Goal: Information Seeking & Learning: Learn about a topic

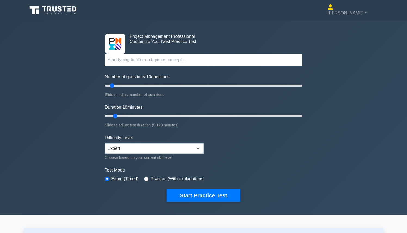
select select "expert"
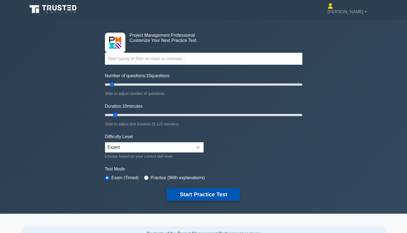
click at [194, 192] on button "Start Practice Test" at bounding box center [203, 194] width 73 height 12
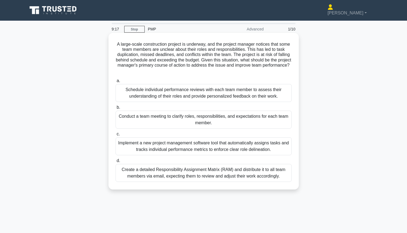
click at [163, 97] on div "Schedule individual performance reviews with each team member to assess their u…" at bounding box center [203, 93] width 176 height 18
click at [115, 83] on input "a. Schedule individual performance reviews with each team member to assess thei…" at bounding box center [115, 81] width 0 height 4
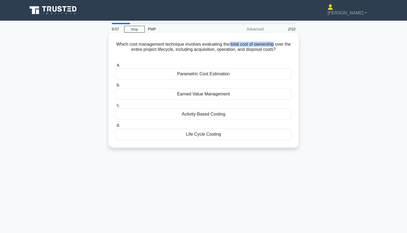
drag, startPoint x: 274, startPoint y: 43, endPoint x: 227, endPoint y: 42, distance: 46.8
click at [227, 42] on h5 "Which cost management technique involves evaluating the total cost of ownership…" at bounding box center [203, 50] width 177 height 17
drag, startPoint x: 186, startPoint y: 43, endPoint x: 245, endPoint y: 43, distance: 58.9
click at [245, 43] on h5 "Which cost management technique involves evaluating the total cost of ownership…" at bounding box center [203, 50] width 177 height 17
click at [197, 92] on div "Earned Value Management" at bounding box center [203, 93] width 176 height 11
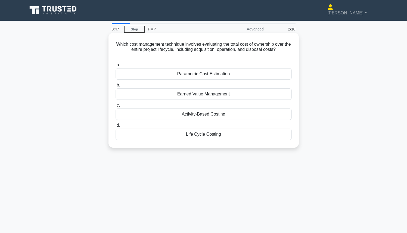
click at [115, 87] on input "b. Earned Value Management" at bounding box center [115, 86] width 0 height 4
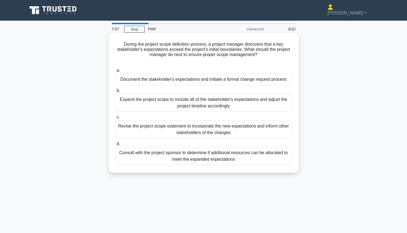
click at [198, 81] on div "Document the stakeholder's expectations and initiate a formal change request pr…" at bounding box center [203, 79] width 176 height 11
click at [115, 72] on input "a. Document the stakeholder's expectations and initiate a formal change request…" at bounding box center [115, 71] width 0 height 4
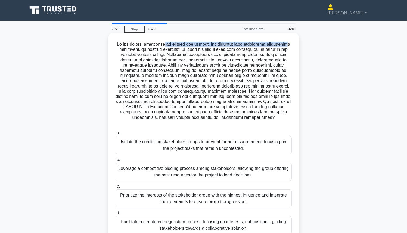
drag, startPoint x: 164, startPoint y: 46, endPoint x: 290, endPoint y: 44, distance: 126.1
click at [290, 44] on h5 ".spinner_0XTQ{transform-origin:center;animation:spinner_y6GP .75s linear infini…" at bounding box center [203, 84] width 177 height 85
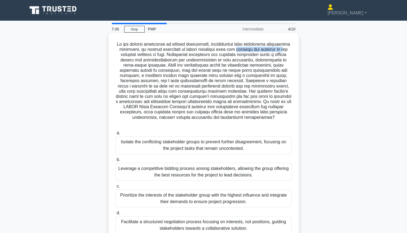
drag, startPoint x: 237, startPoint y: 49, endPoint x: 286, endPoint y: 49, distance: 48.1
click at [286, 49] on h5 ".spinner_0XTQ{transform-origin:center;animation:spinner_y6GP .75s linear infini…" at bounding box center [203, 84] width 177 height 85
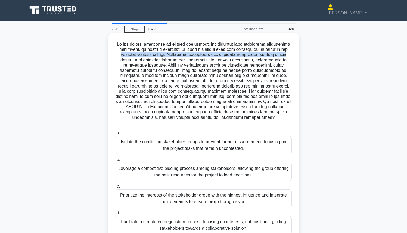
drag, startPoint x: 117, startPoint y: 53, endPoint x: 287, endPoint y: 55, distance: 170.1
click at [287, 55] on h5 ".spinner_0XTQ{transform-origin:center;animation:spinner_y6GP .75s linear infini…" at bounding box center [203, 84] width 177 height 85
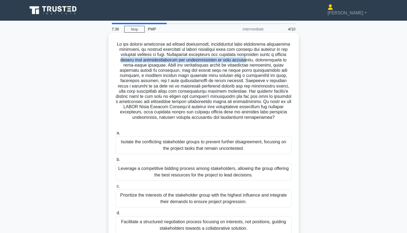
drag, startPoint x: 115, startPoint y: 59, endPoint x: 234, endPoint y: 62, distance: 119.0
click at [234, 62] on h5 ".spinner_0XTQ{transform-origin:center;animation:spinner_y6GP .75s linear infini…" at bounding box center [203, 84] width 177 height 85
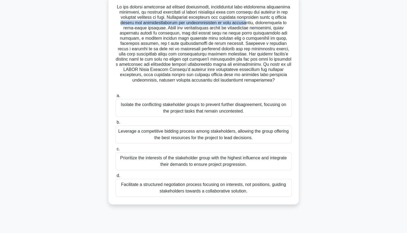
scroll to position [43, 0]
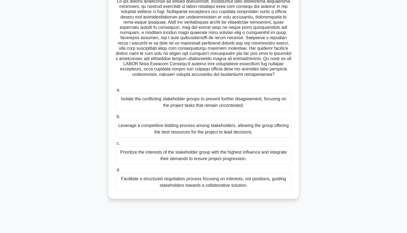
click at [214, 180] on div "Facilitate a structured negotiation process focusing on interests, not position…" at bounding box center [203, 182] width 176 height 18
click at [115, 172] on input "d. Facilitate a structured negotiation process focusing on interests, not posit…" at bounding box center [115, 170] width 0 height 4
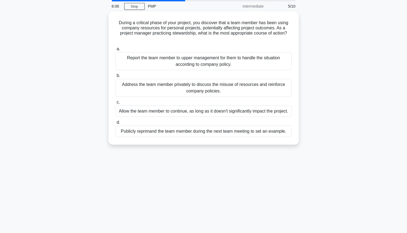
scroll to position [0, 0]
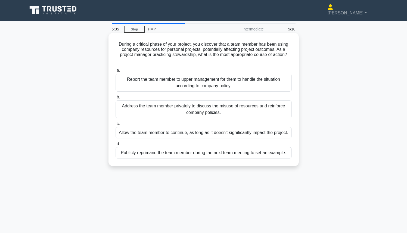
click at [178, 115] on div "Address the team member privately to discuss the misuse of resources and reinfo…" at bounding box center [203, 109] width 176 height 18
click at [115, 99] on input "b. Address the team member privately to discuss the misuse of resources and rei…" at bounding box center [115, 97] width 0 height 4
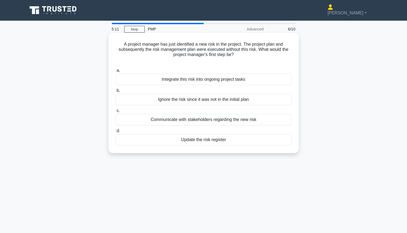
click at [208, 140] on div "Update the risk register" at bounding box center [203, 139] width 176 height 11
click at [115, 133] on input "d. Update the risk register" at bounding box center [115, 131] width 0 height 4
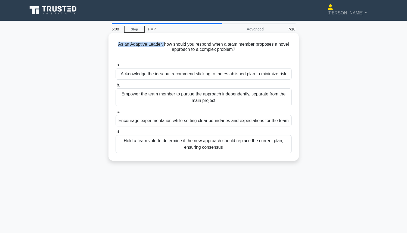
drag, startPoint x: 118, startPoint y: 46, endPoint x: 164, endPoint y: 46, distance: 45.6
click at [164, 46] on h5 "As an Adaptive Leader, how should you respond when a team member proposes a nov…" at bounding box center [203, 50] width 177 height 17
click at [205, 74] on div "Acknowledge the idea but recommend sticking to the established plan to minimize…" at bounding box center [203, 73] width 176 height 11
click at [115, 67] on input "a. Acknowledge the idea but recommend sticking to the established plan to minim…" at bounding box center [115, 66] width 0 height 4
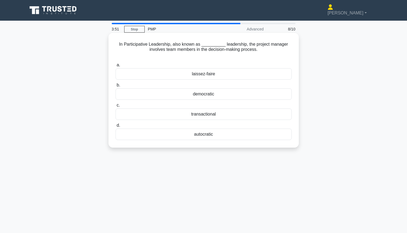
click at [208, 73] on div "laissez-faire" at bounding box center [203, 73] width 176 height 11
click at [115, 67] on input "a. laissez-faire" at bounding box center [115, 66] width 0 height 4
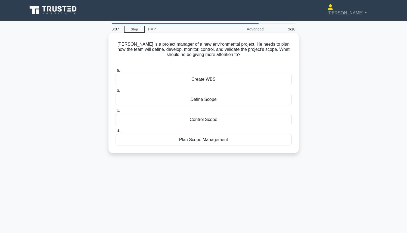
click at [216, 77] on div "Create WBS" at bounding box center [203, 79] width 176 height 11
click at [115, 72] on input "a. Create WBS" at bounding box center [115, 71] width 0 height 4
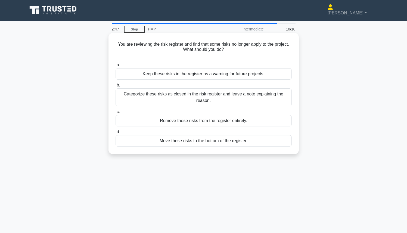
click at [236, 142] on div "Move these risks to the bottom of the register." at bounding box center [203, 140] width 176 height 11
click at [115, 134] on input "d. Move these risks to the bottom of the register." at bounding box center [115, 132] width 0 height 4
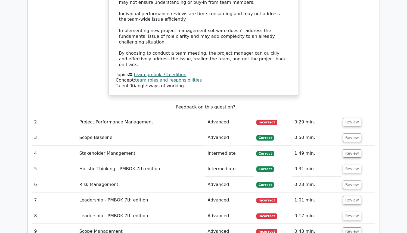
scroll to position [610, 0]
click at [99, 114] on td "Project Performance Management" at bounding box center [141, 121] width 128 height 15
click at [346, 118] on button "Review" at bounding box center [352, 122] width 18 height 8
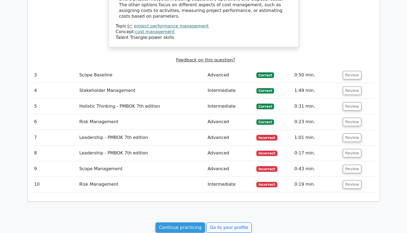
scroll to position [864, 0]
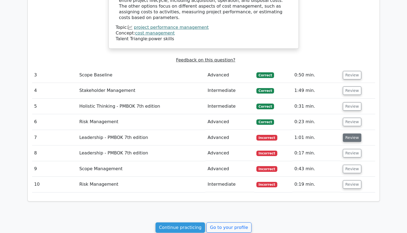
click at [344, 133] on button "Review" at bounding box center [352, 137] width 18 height 8
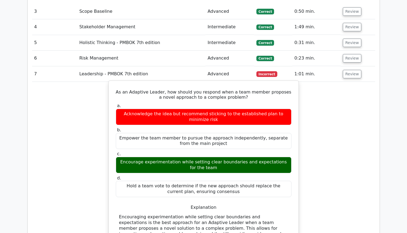
scroll to position [929, 0]
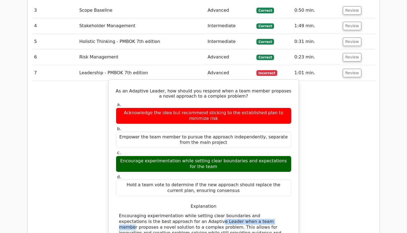
drag, startPoint x: 194, startPoint y: 177, endPoint x: 142, endPoint y: 176, distance: 51.9
drag, startPoint x: 137, startPoint y: 121, endPoint x: 219, endPoint y: 127, distance: 82.5
click at [219, 156] on div "Encourage experimentation while setting clear boundaries and expectations for t…" at bounding box center [203, 164] width 175 height 16
click at [238, 156] on div "Encourage experimentation while setting clear boundaries and expectations for t…" at bounding box center [203, 164] width 175 height 16
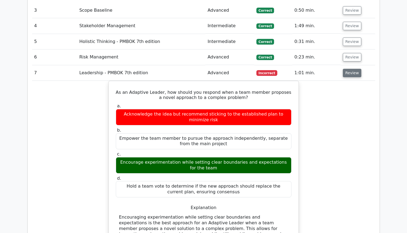
click at [352, 69] on button "Review" at bounding box center [352, 73] width 18 height 8
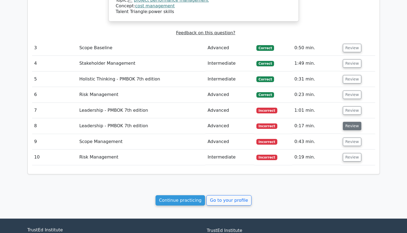
click at [346, 122] on button "Review" at bounding box center [352, 126] width 18 height 8
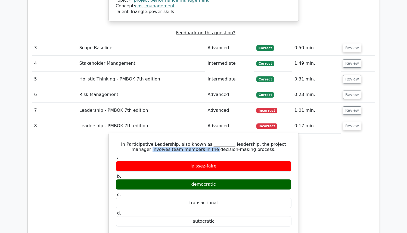
drag, startPoint x: 122, startPoint y: 103, endPoint x: 209, endPoint y: 103, distance: 86.9
click at [209, 142] on h5 "In Participative Leadership, also known as __________ leadership, the project m…" at bounding box center [203, 147] width 177 height 10
click at [210, 179] on div "democratic" at bounding box center [203, 184] width 175 height 11
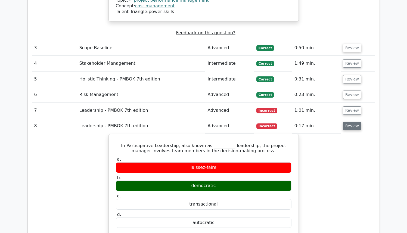
click at [347, 122] on button "Review" at bounding box center [352, 126] width 18 height 8
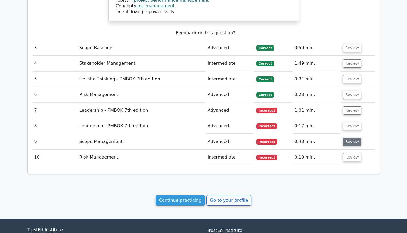
click at [347, 137] on button "Review" at bounding box center [352, 141] width 18 height 8
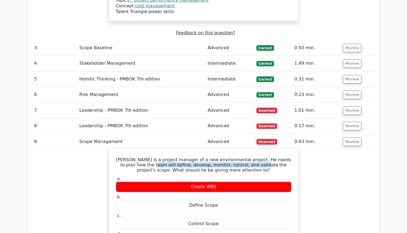
drag, startPoint x: 126, startPoint y: 119, endPoint x: 225, endPoint y: 122, distance: 100.0
click at [225, 157] on h5 "Tom is a project manager of a new environmental project. He needs to plan how t…" at bounding box center [203, 165] width 177 height 16
click at [146, 157] on h5 "Tom is a project manager of a new environmental project. He needs to plan how t…" at bounding box center [203, 165] width 177 height 16
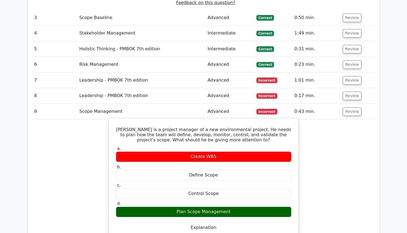
scroll to position [937, 0]
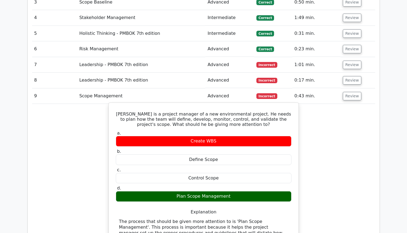
drag, startPoint x: 177, startPoint y: 195, endPoint x: 284, endPoint y: 198, distance: 107.6
drag, startPoint x: 231, startPoint y: 194, endPoint x: 287, endPoint y: 194, distance: 56.5
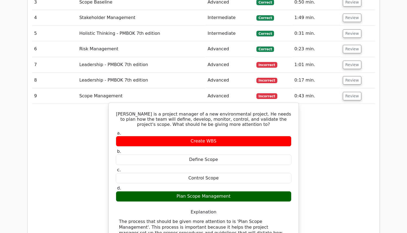
drag, startPoint x: 126, startPoint y: 200, endPoint x: 210, endPoint y: 202, distance: 84.2
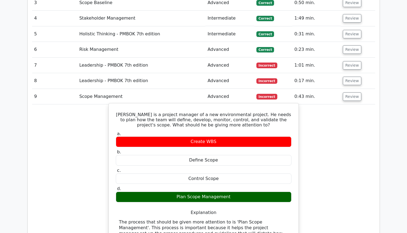
scroll to position [936, 0]
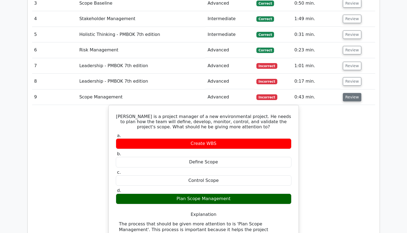
click at [353, 93] on button "Review" at bounding box center [352, 97] width 18 height 8
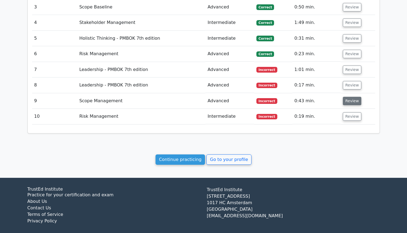
scroll to position [891, 0]
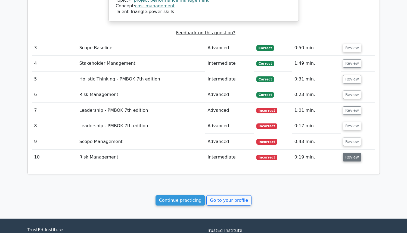
click at [352, 153] on button "Review" at bounding box center [352, 157] width 18 height 8
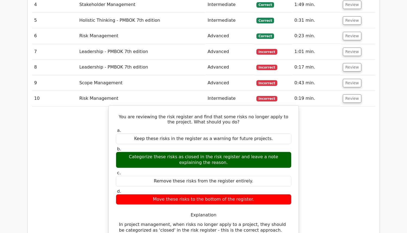
scroll to position [968, 0]
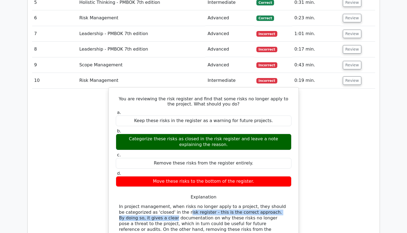
drag, startPoint x: 149, startPoint y: 165, endPoint x: 286, endPoint y: 167, distance: 137.5
click at [286, 204] on div "In project management, when risks no longer apply to a project, they should be …" at bounding box center [203, 235] width 169 height 62
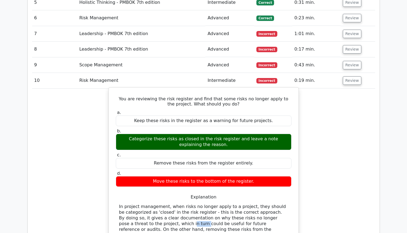
drag, startPoint x: 131, startPoint y: 177, endPoint x: 294, endPoint y: 175, distance: 162.7
click at [294, 175] on div "You are reviewing the risk register and find that some risks no longer apply to…" at bounding box center [203, 191] width 185 height 202
drag, startPoint x: 134, startPoint y: 179, endPoint x: 271, endPoint y: 179, distance: 136.4
click at [271, 204] on div "In project management, when risks no longer apply to a project, they should be …" at bounding box center [203, 235] width 169 height 62
drag, startPoint x: 182, startPoint y: 180, endPoint x: 297, endPoint y: 181, distance: 114.4
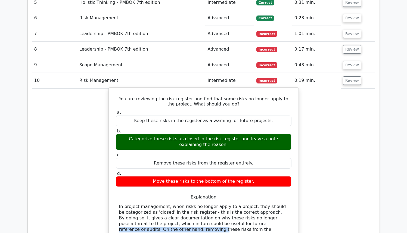
click at [297, 181] on div "You are reviewing the risk register and find that some risks no longer apply to…" at bounding box center [203, 190] width 190 height 207
drag, startPoint x: 133, startPoint y: 184, endPoint x: 278, endPoint y: 185, distance: 145.3
click at [278, 204] on div "In project management, when risks no longer apply to a project, they should be …" at bounding box center [203, 235] width 169 height 62
drag, startPoint x: 123, startPoint y: 189, endPoint x: 264, endPoint y: 190, distance: 141.5
click at [264, 204] on div "In project management, when risks no longer apply to a project, they should be …" at bounding box center [203, 235] width 169 height 62
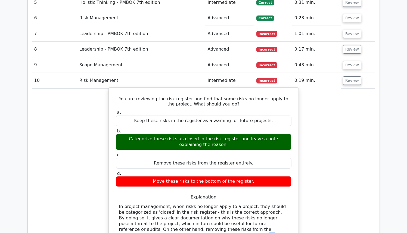
scroll to position [969, 0]
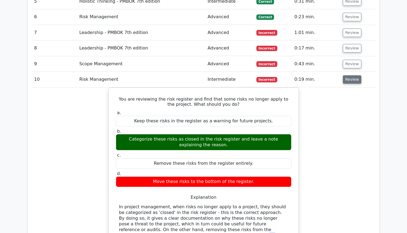
click at [355, 75] on button "Review" at bounding box center [352, 79] width 18 height 8
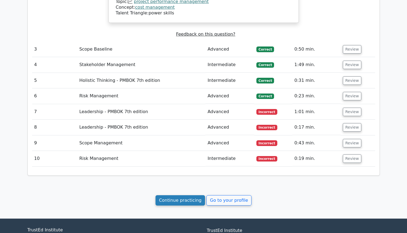
click at [196, 195] on link "Continue practicing" at bounding box center [180, 200] width 50 height 10
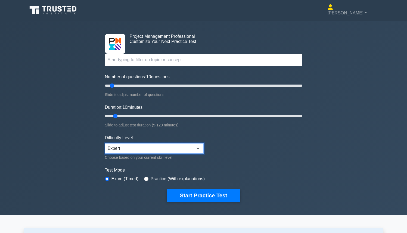
click at [145, 148] on select "Beginner Intermediate Expert" at bounding box center [154, 148] width 99 height 10
click at [105, 143] on select "Beginner Intermediate Expert" at bounding box center [154, 148] width 99 height 10
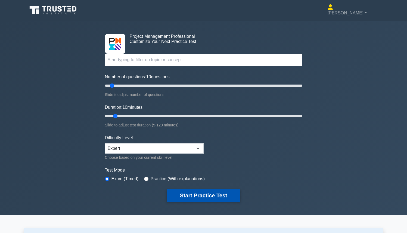
click at [183, 194] on button "Start Practice Test" at bounding box center [203, 195] width 73 height 12
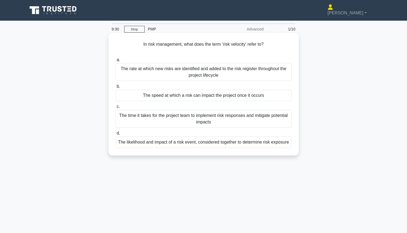
click at [192, 143] on div "The likelihood and impact of a risk event, considered together to determine ris…" at bounding box center [203, 141] width 176 height 11
click at [115, 135] on input "d. The likelihood and impact of a risk event, considered together to determine …" at bounding box center [115, 133] width 0 height 4
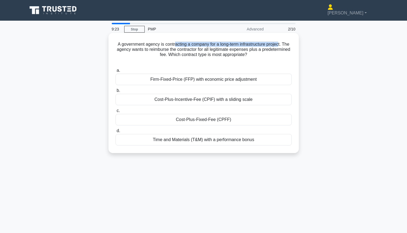
drag, startPoint x: 175, startPoint y: 44, endPoint x: 279, endPoint y: 44, distance: 104.3
click at [279, 44] on h5 "A government agency is contracting a company for a long-term infrastructure pro…" at bounding box center [203, 53] width 177 height 22
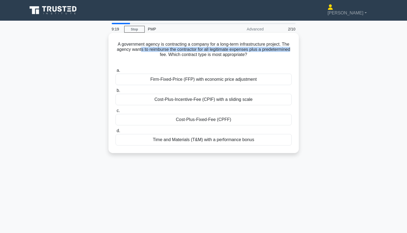
drag, startPoint x: 141, startPoint y: 49, endPoint x: 290, endPoint y: 48, distance: 149.4
click at [290, 48] on h5 "A government agency is contracting a company for a long-term infrastructure pro…" at bounding box center [203, 53] width 177 height 22
click at [235, 53] on h5 "A government agency is contracting a company for a long-term infrastructure pro…" at bounding box center [203, 53] width 177 height 22
click at [201, 121] on div "Cost-Plus-Fixed-Fee (CPFF)" at bounding box center [203, 119] width 176 height 11
click at [115, 112] on input "c. Cost-Plus-Fixed-Fee (CPFF)" at bounding box center [115, 111] width 0 height 4
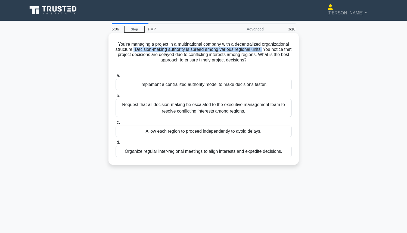
drag, startPoint x: 134, startPoint y: 51, endPoint x: 261, endPoint y: 51, distance: 126.9
click at [261, 51] on h5 "You're managing a project in a multinational company with a decentralized organ…" at bounding box center [203, 55] width 177 height 27
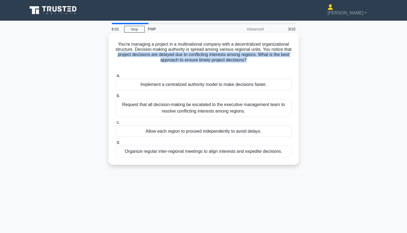
drag, startPoint x: 116, startPoint y: 56, endPoint x: 254, endPoint y: 58, distance: 137.5
click at [254, 58] on h5 "You're managing a project in a multinational company with a decentralized organ…" at bounding box center [203, 55] width 177 height 27
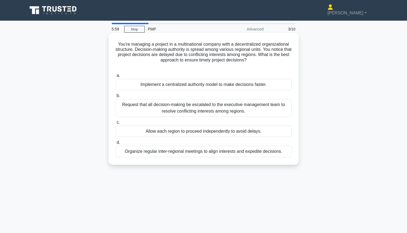
click at [237, 69] on div "You're managing a project in a multinational company with a decentralized organ…" at bounding box center [204, 98] width 186 height 127
click at [207, 84] on div "Implement a centralized authority model to make decisions faster." at bounding box center [203, 84] width 176 height 11
click at [115, 77] on input "a. Implement a centralized authority model to make decisions faster." at bounding box center [115, 76] width 0 height 4
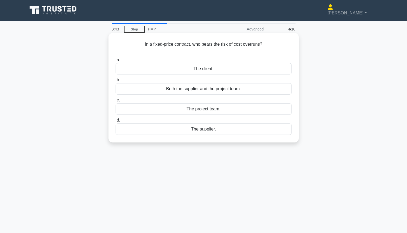
click at [197, 72] on div "The client." at bounding box center [203, 68] width 176 height 11
click at [115, 62] on input "a. The client." at bounding box center [115, 60] width 0 height 4
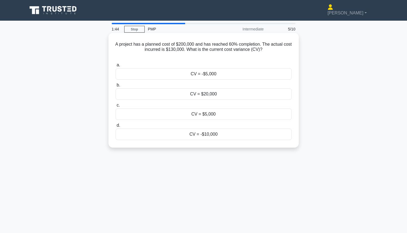
click at [207, 112] on div "CV = $5,000" at bounding box center [203, 113] width 176 height 11
click at [115, 107] on input "c. CV = $5,000" at bounding box center [115, 106] width 0 height 4
click at [205, 73] on div "Benchmarking" at bounding box center [203, 73] width 176 height 11
click at [115, 67] on input "a. Benchmarking" at bounding box center [115, 66] width 0 height 4
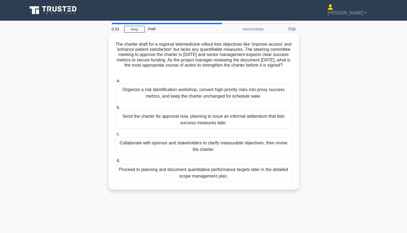
click at [217, 143] on div "Collaborate with sponsor and stakeholders to clarify measurable objectives, the…" at bounding box center [203, 146] width 176 height 18
click at [115, 136] on input "c. Collaborate with sponsor and stakeholders to clarify measurable objectives, …" at bounding box center [115, 134] width 0 height 4
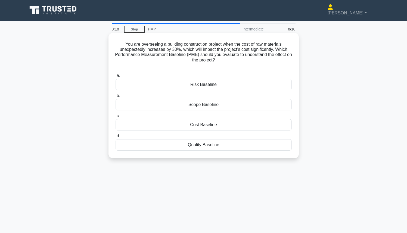
click at [222, 126] on div "Cost Baseline" at bounding box center [203, 124] width 176 height 11
click at [115, 118] on input "c. Cost Baseline" at bounding box center [115, 116] width 0 height 4
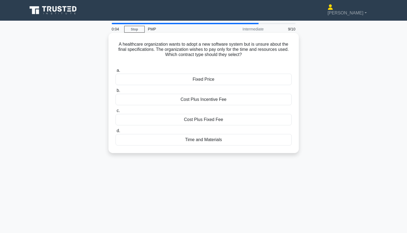
click at [209, 140] on div "Time and Materials" at bounding box center [203, 139] width 176 height 11
click at [115, 133] on input "d. Time and Materials" at bounding box center [115, 131] width 0 height 4
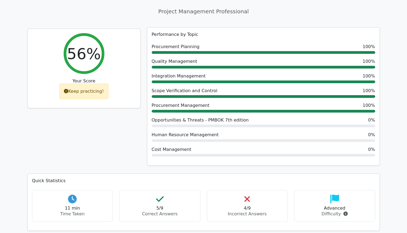
scroll to position [54, 0]
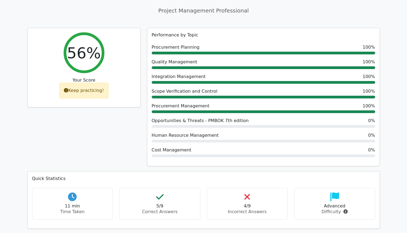
click at [242, 210] on p "Incorrect Answers" at bounding box center [247, 211] width 72 height 7
click at [254, 205] on h4 "4/9" at bounding box center [247, 205] width 72 height 5
click at [251, 206] on h4 "4/9" at bounding box center [247, 205] width 72 height 5
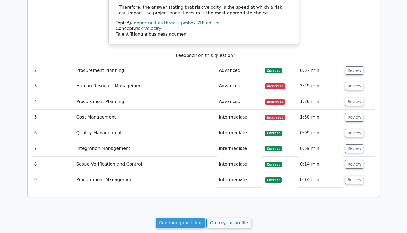
scroll to position [552, 0]
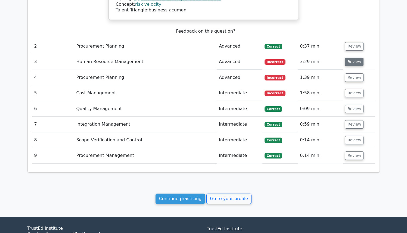
click at [355, 58] on button "Review" at bounding box center [354, 62] width 18 height 8
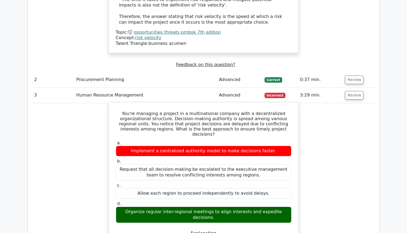
scroll to position [519, 0]
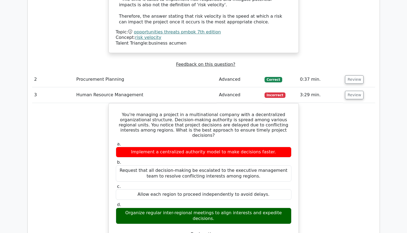
click at [241, 89] on td "Advanced" at bounding box center [240, 94] width 46 height 15
click at [359, 92] on button "Review" at bounding box center [354, 95] width 18 height 8
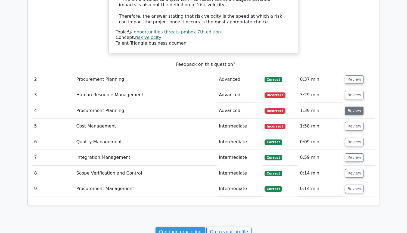
click at [354, 106] on button "Review" at bounding box center [354, 110] width 18 height 8
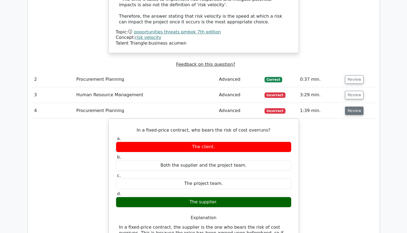
click at [354, 106] on button "Review" at bounding box center [354, 110] width 18 height 8
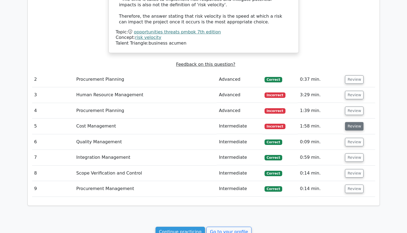
click at [354, 122] on button "Review" at bounding box center [354, 126] width 18 height 8
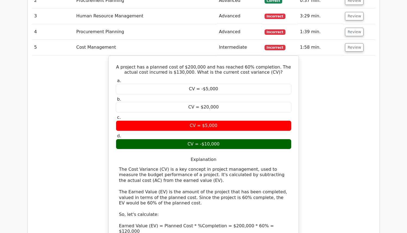
scroll to position [516, 0]
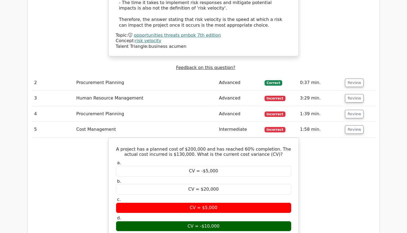
click at [232, 122] on td "Intermediate" at bounding box center [240, 129] width 46 height 15
click at [234, 125] on td "Intermediate" at bounding box center [240, 129] width 46 height 15
click at [343, 124] on td "Review" at bounding box center [359, 129] width 32 height 15
click at [347, 125] on button "Review" at bounding box center [354, 129] width 18 height 8
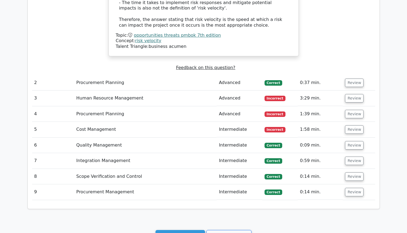
click at [221, 108] on td "Advanced" at bounding box center [240, 113] width 46 height 15
click at [355, 110] on button "Review" at bounding box center [354, 114] width 18 height 8
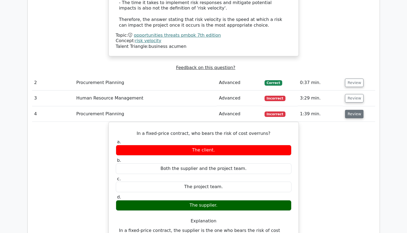
click at [355, 110] on button "Review" at bounding box center [354, 114] width 18 height 8
